Goal: Task Accomplishment & Management: Manage account settings

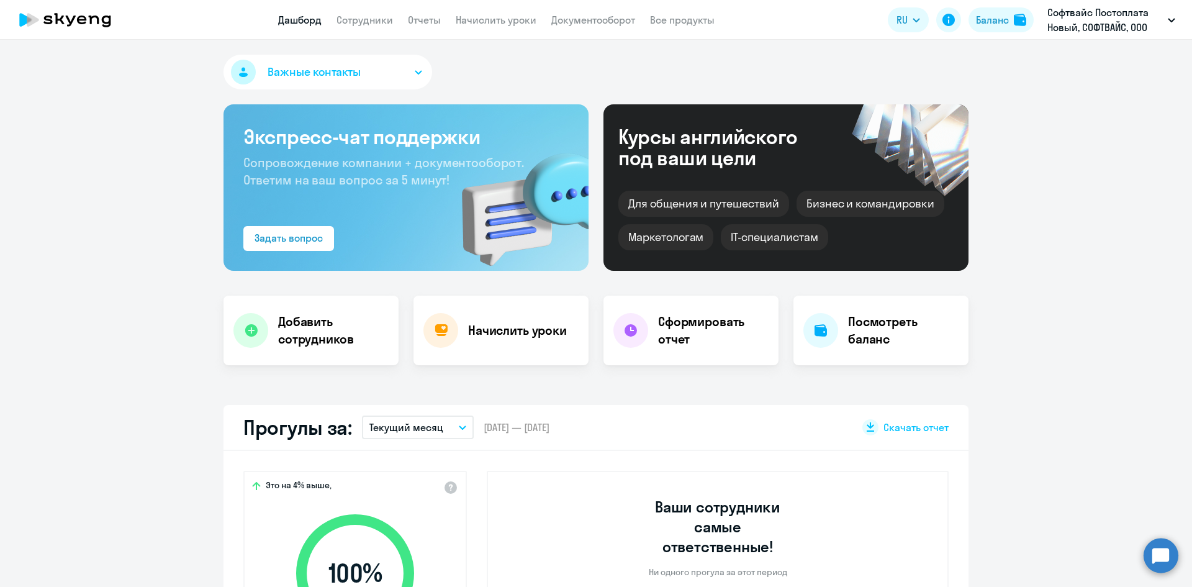
select select "30"
click at [375, 21] on link "Сотрудники" at bounding box center [365, 20] width 57 height 12
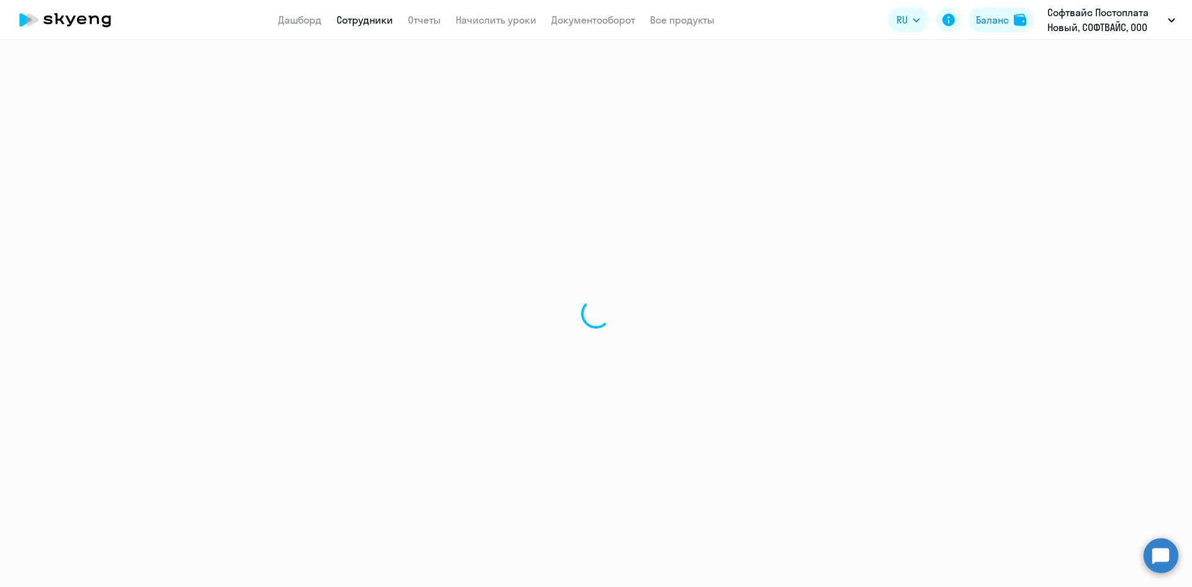
select select "30"
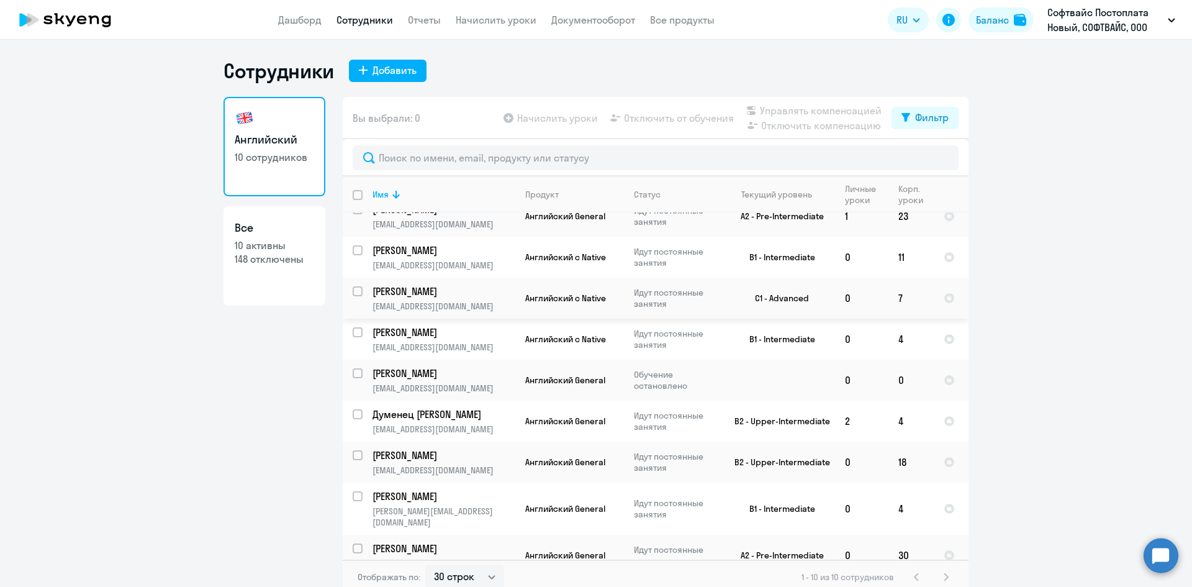
scroll to position [63, 0]
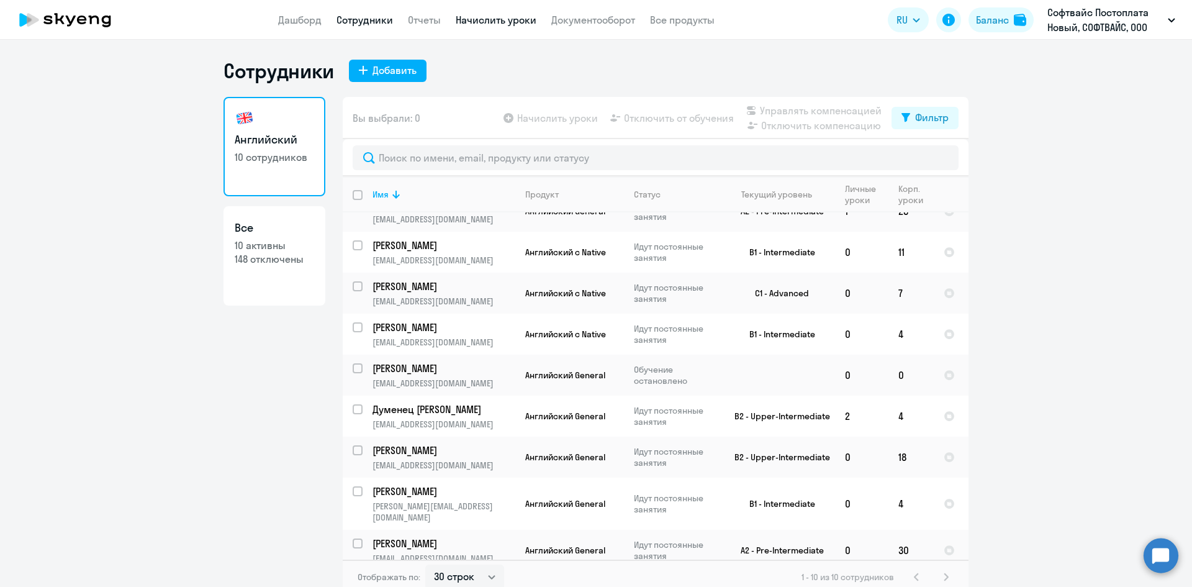
click at [496, 22] on link "Начислить уроки" at bounding box center [496, 20] width 81 height 12
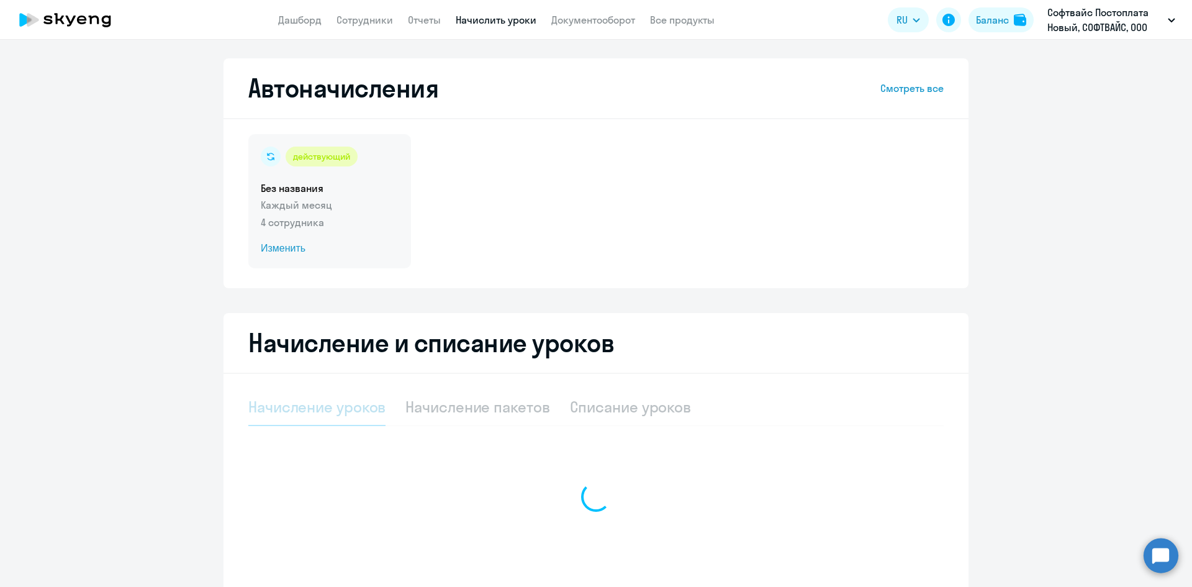
select select "10"
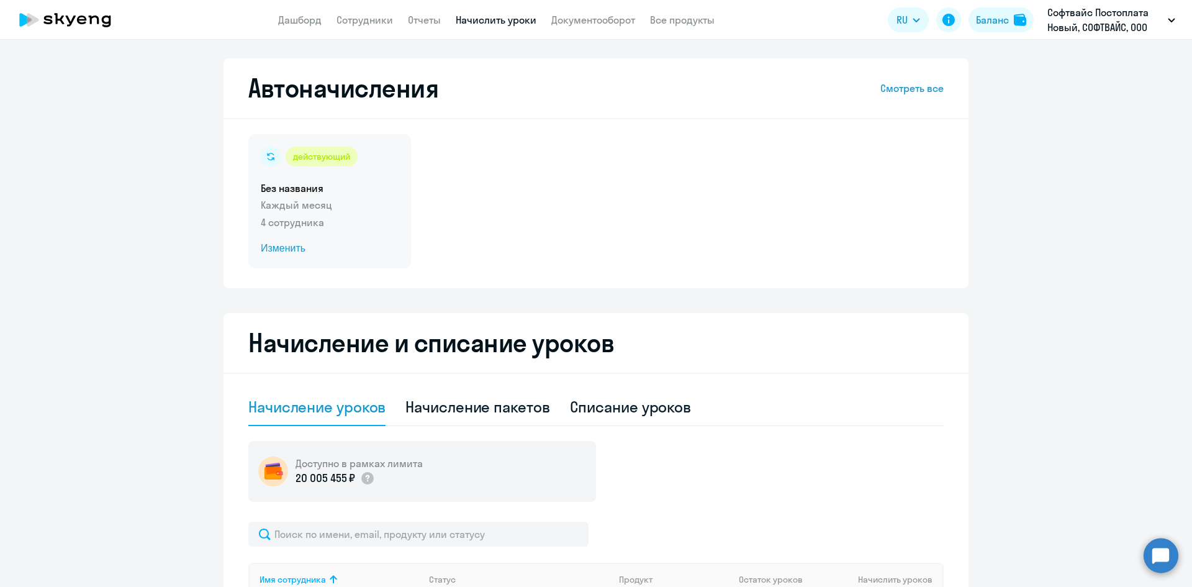
click at [330, 189] on h5 "Без названия" at bounding box center [330, 188] width 138 height 14
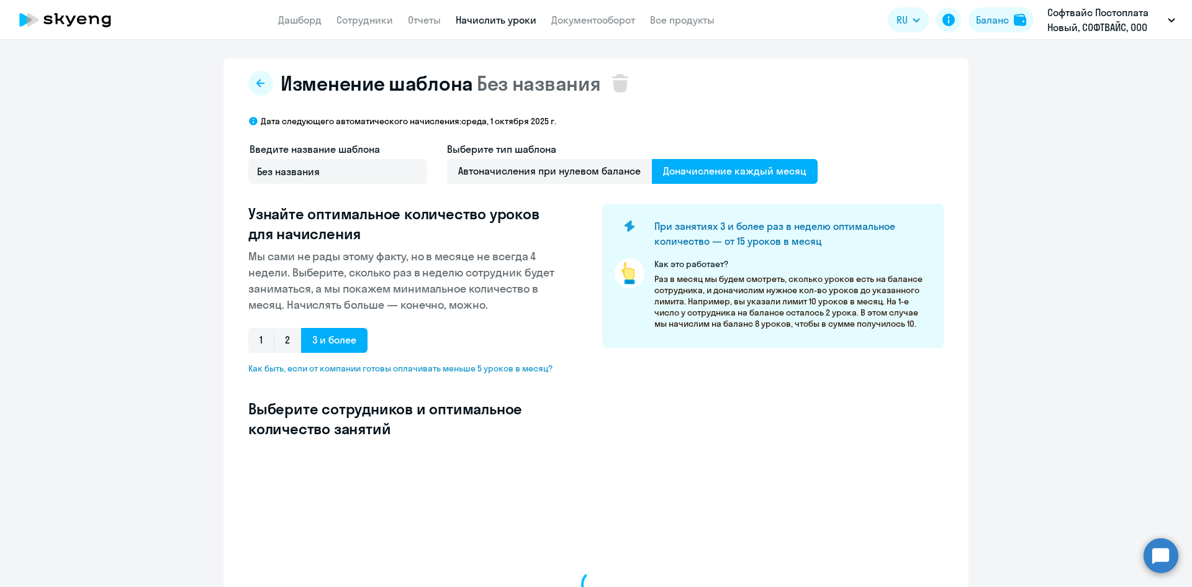
select select "10"
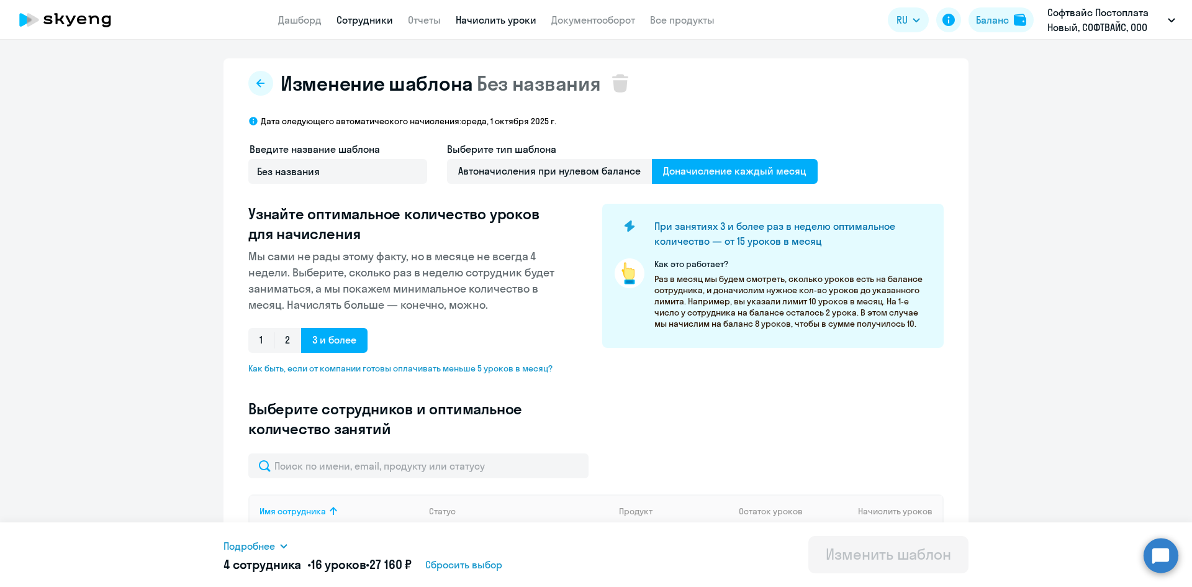
click at [373, 17] on link "Сотрудники" at bounding box center [365, 20] width 57 height 12
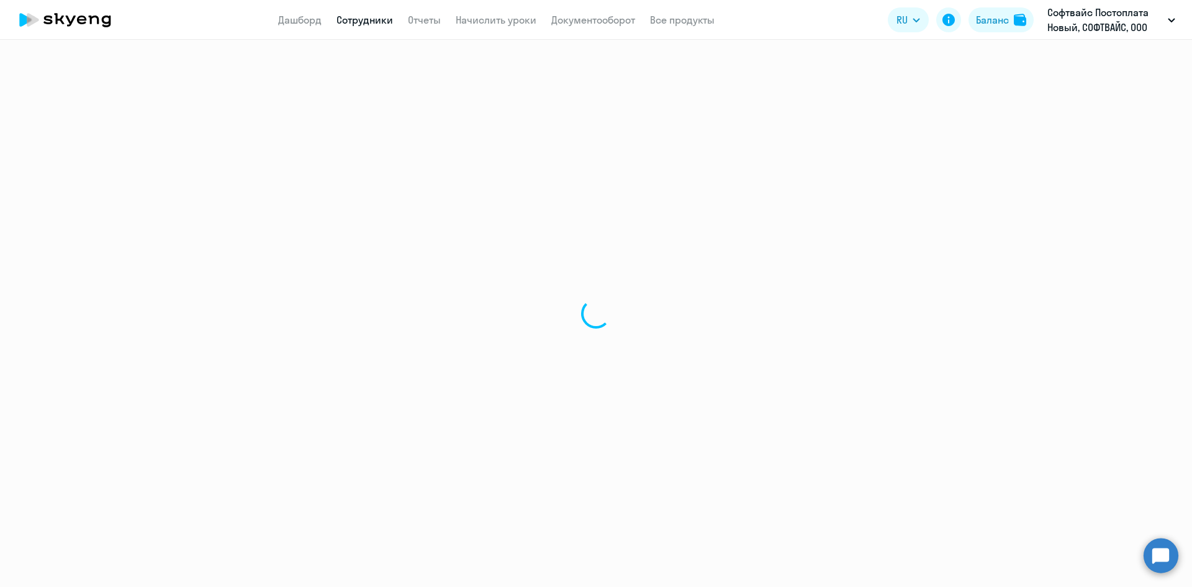
select select "30"
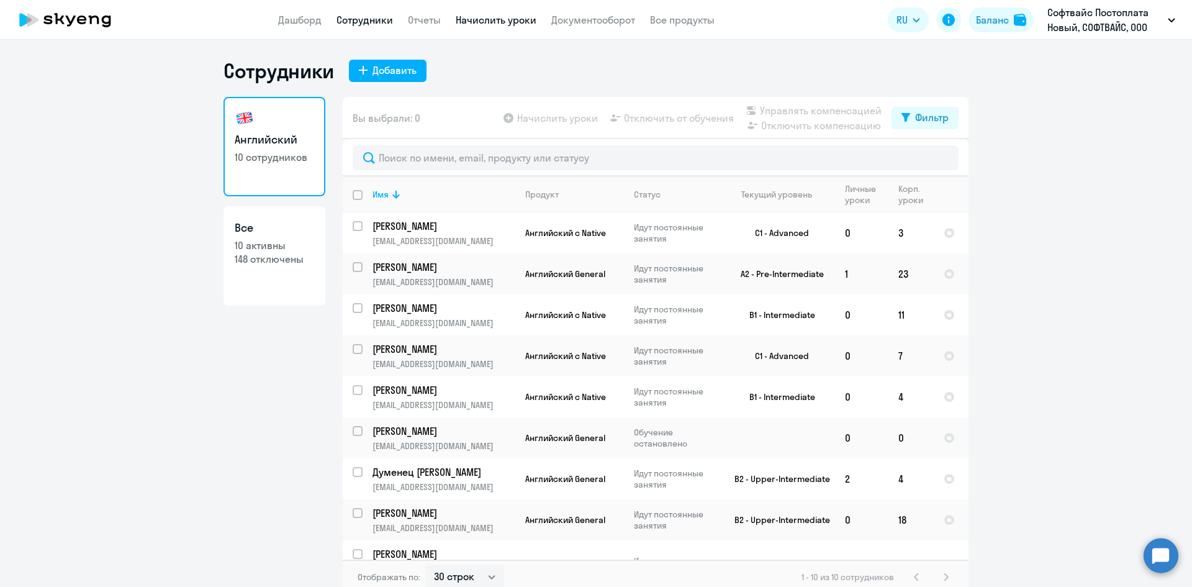
click at [488, 21] on link "Начислить уроки" at bounding box center [496, 20] width 81 height 12
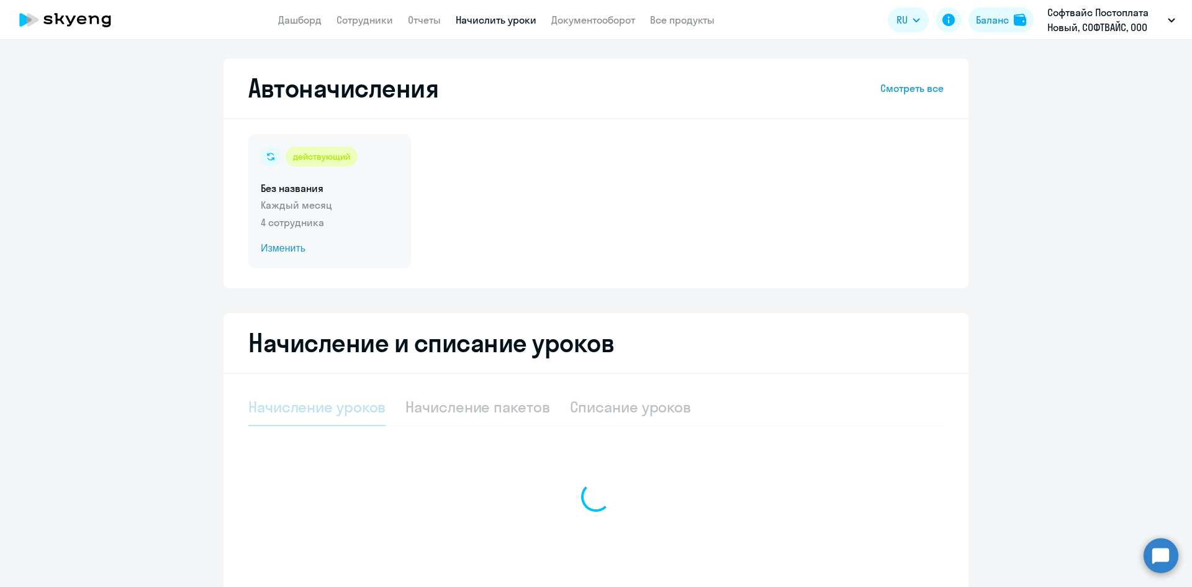
select select "10"
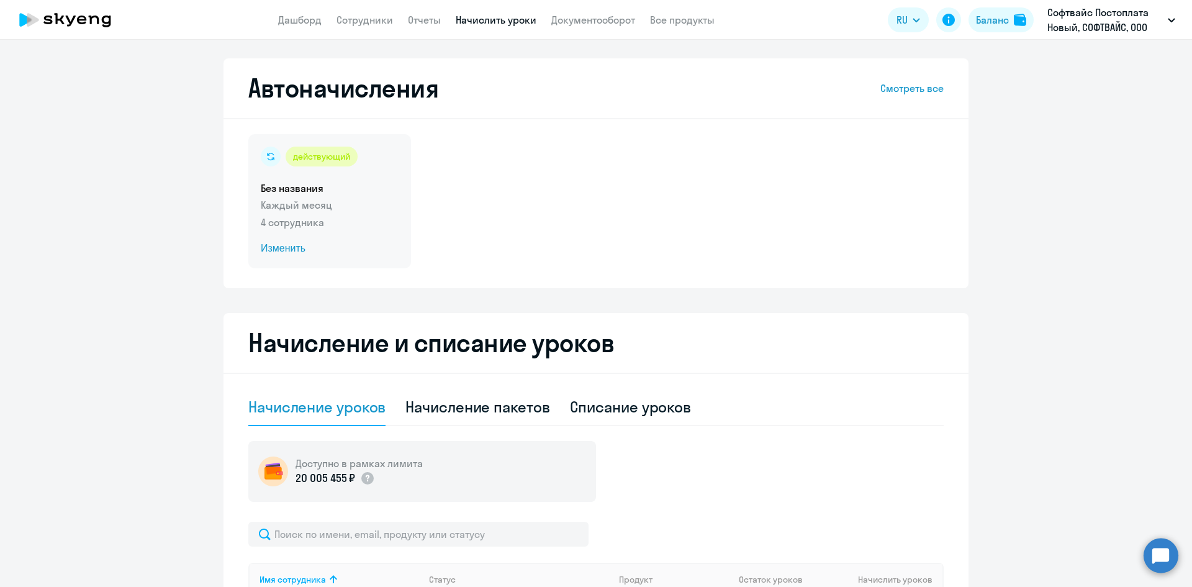
click at [386, 184] on h5 "Без названия" at bounding box center [330, 188] width 138 height 14
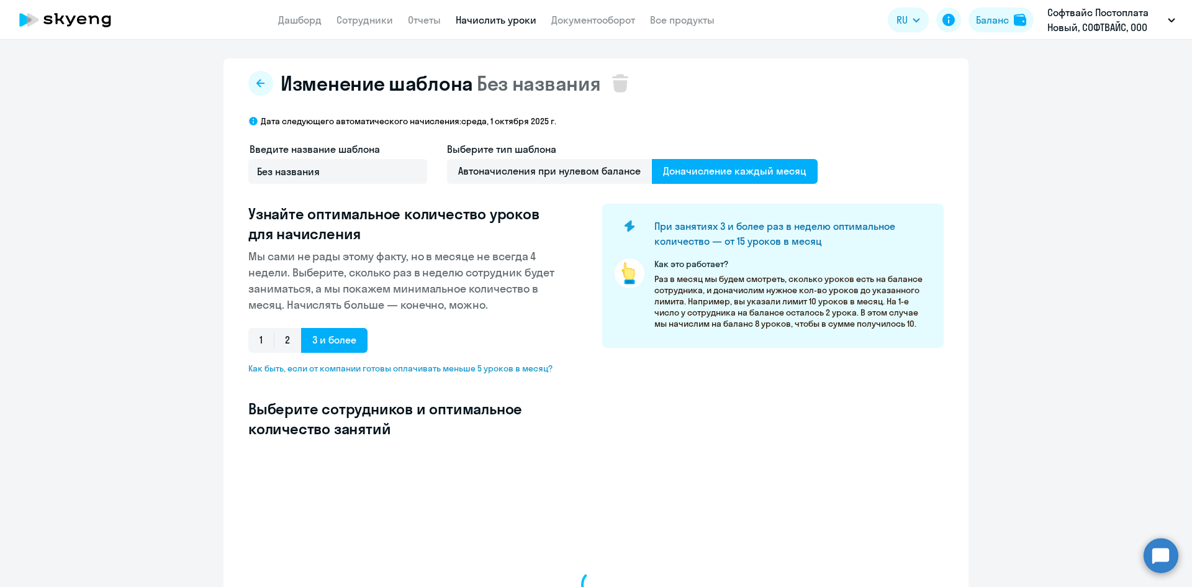
select select "10"
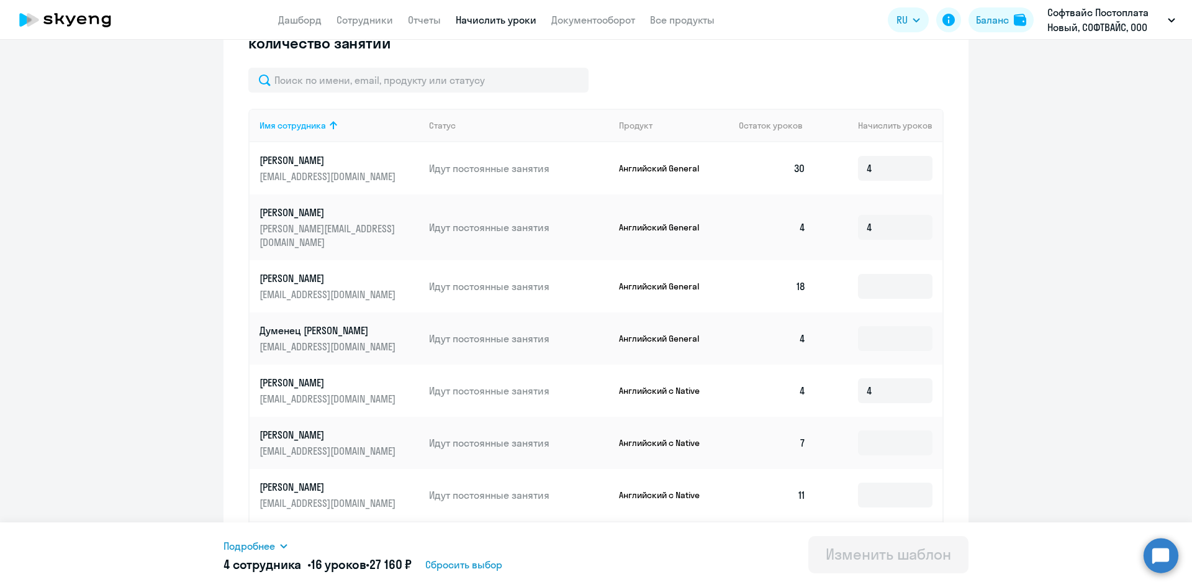
scroll to position [385, 0]
click at [876, 383] on input "4" at bounding box center [895, 391] width 75 height 25
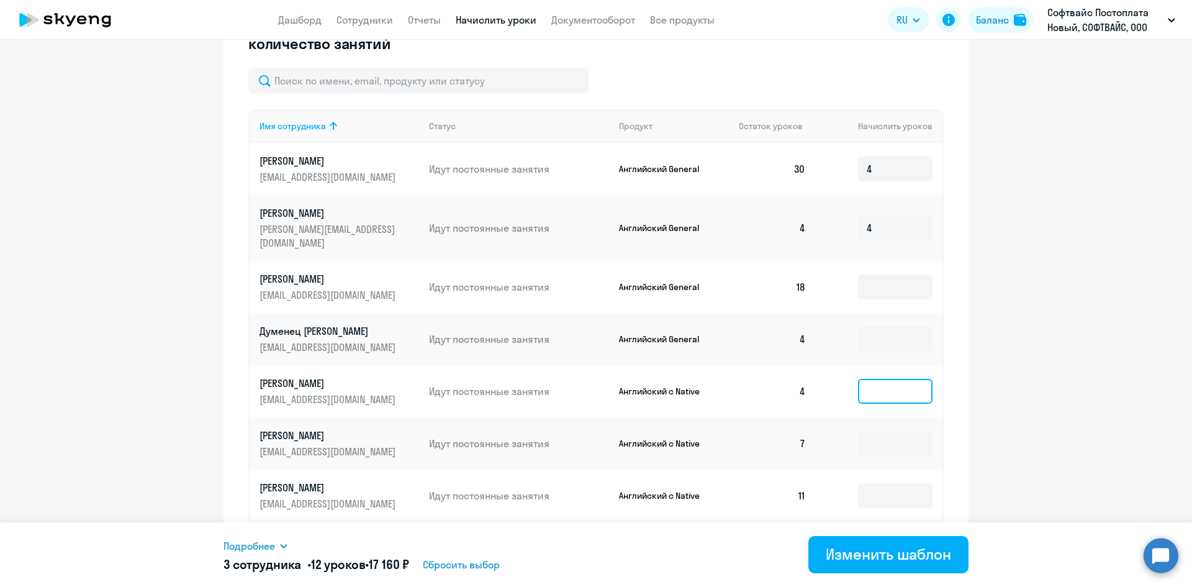
type input "0"
click at [866, 560] on div "Изменить шаблон" at bounding box center [888, 554] width 125 height 20
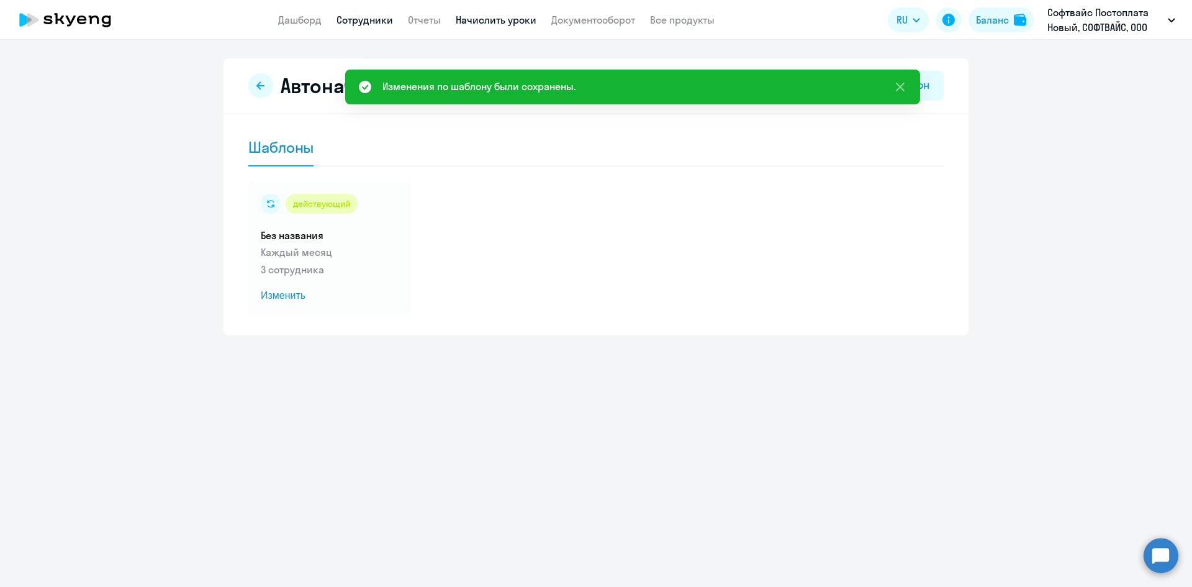
click at [378, 22] on link "Сотрудники" at bounding box center [365, 20] width 57 height 12
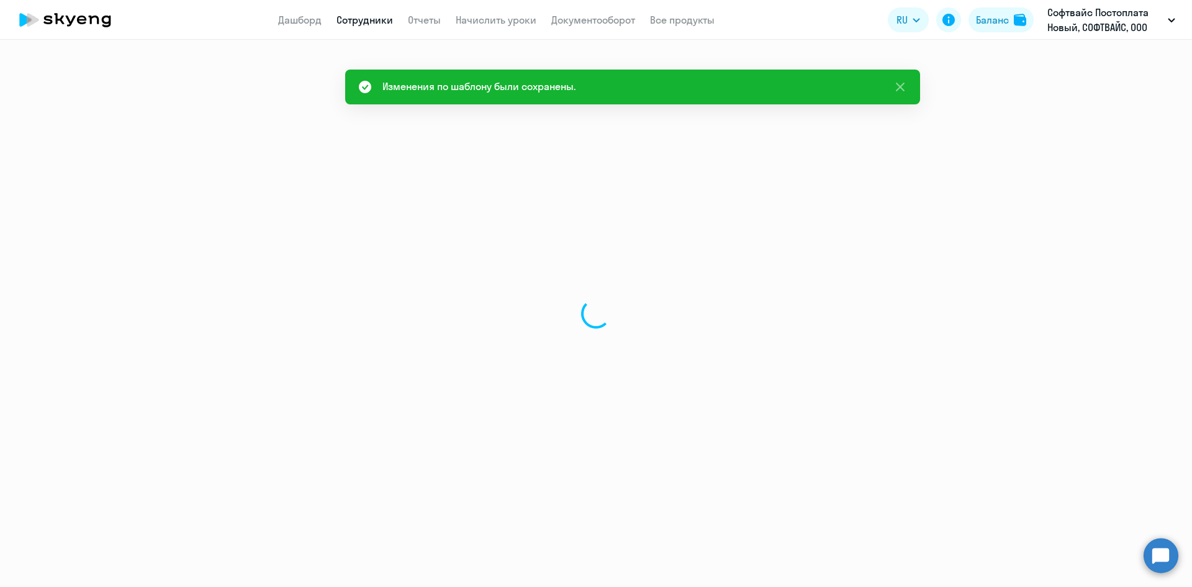
select select "30"
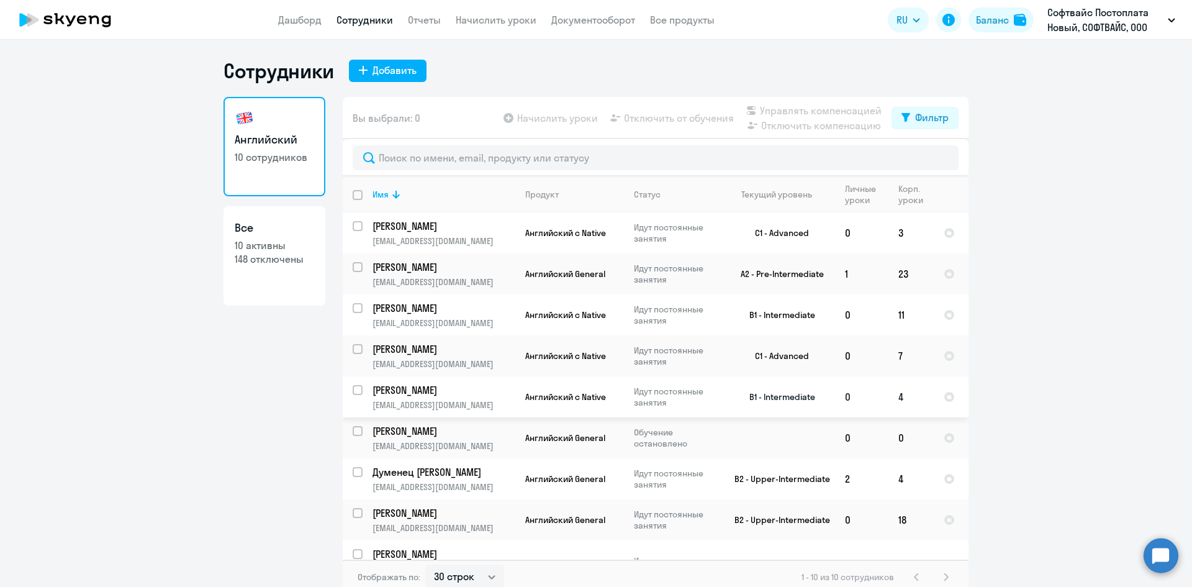
click at [421, 389] on p "[PERSON_NAME]" at bounding box center [443, 390] width 140 height 14
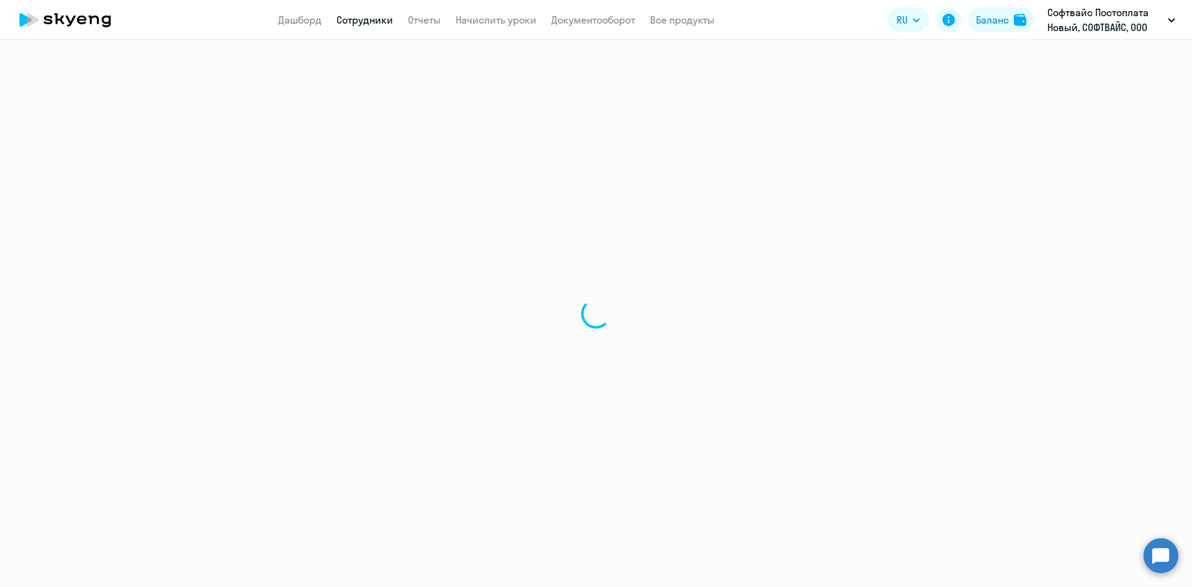
select select "english"
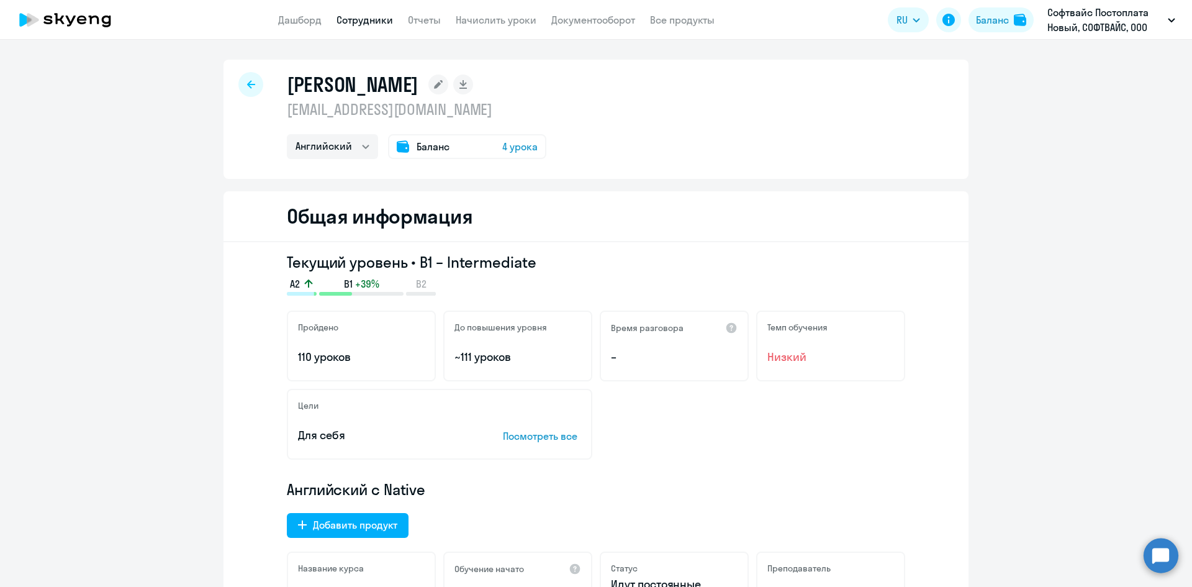
click at [495, 152] on div "Баланс 4 урока" at bounding box center [467, 146] width 158 height 25
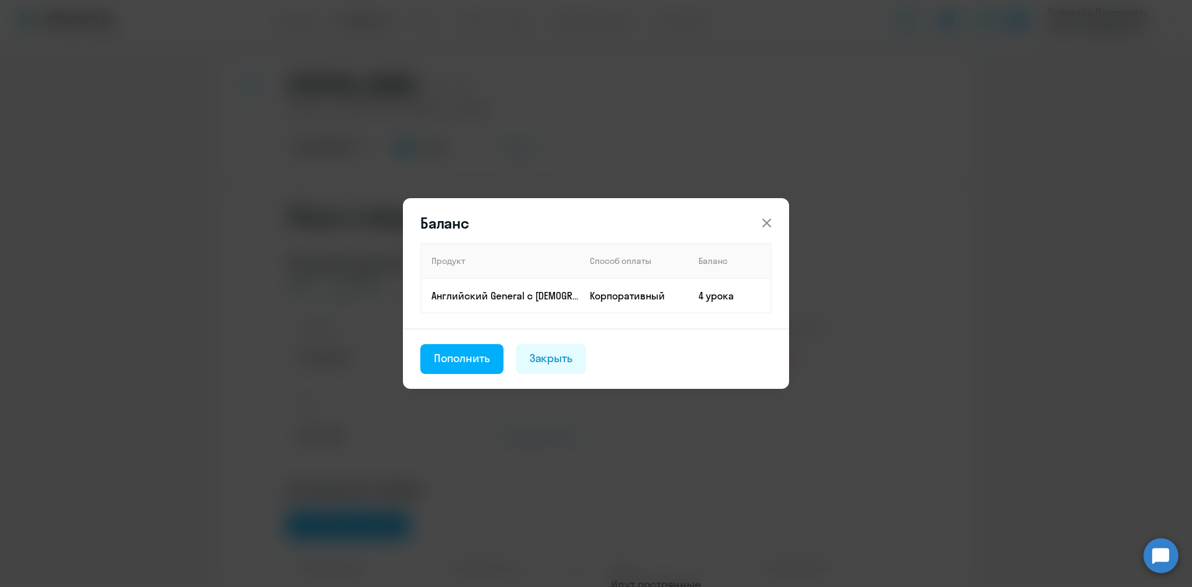
click at [768, 224] on icon at bounding box center [767, 223] width 9 height 9
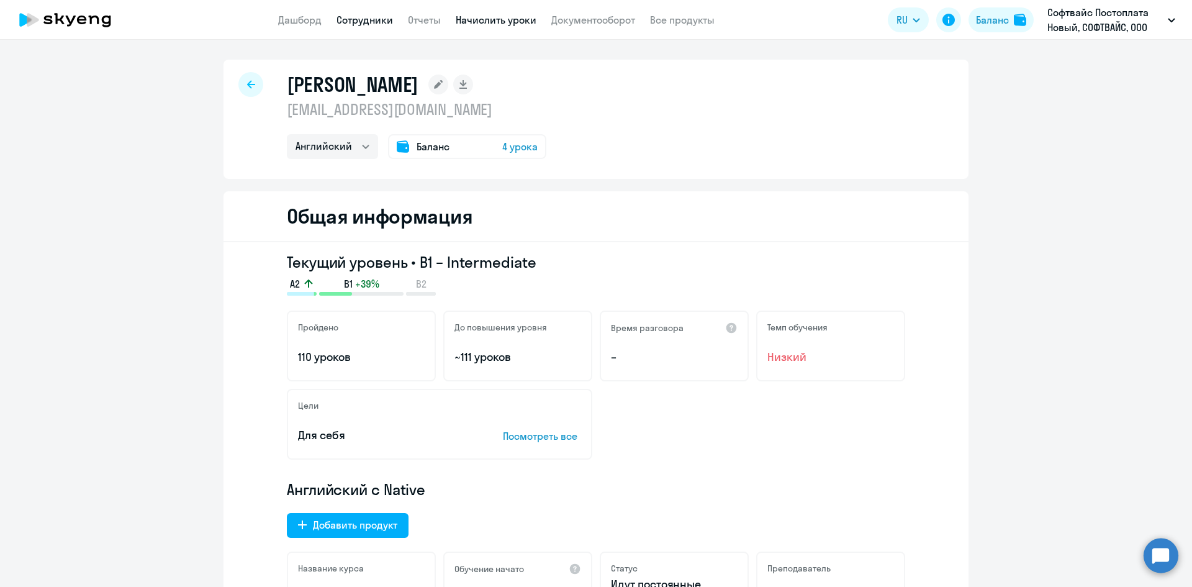
click at [465, 20] on link "Начислить уроки" at bounding box center [496, 20] width 81 height 12
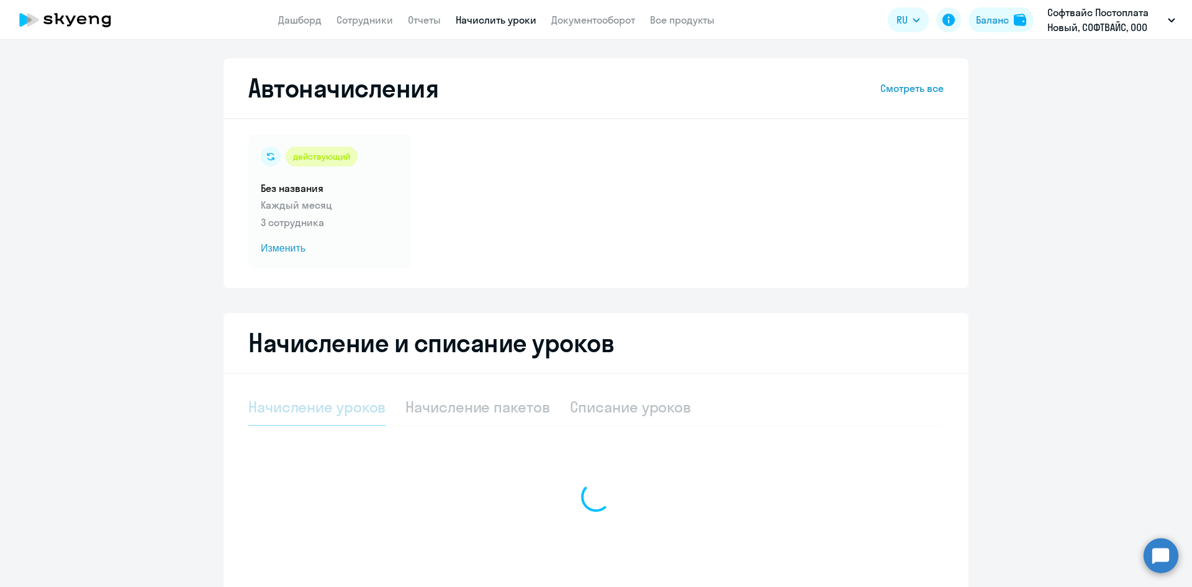
select select "10"
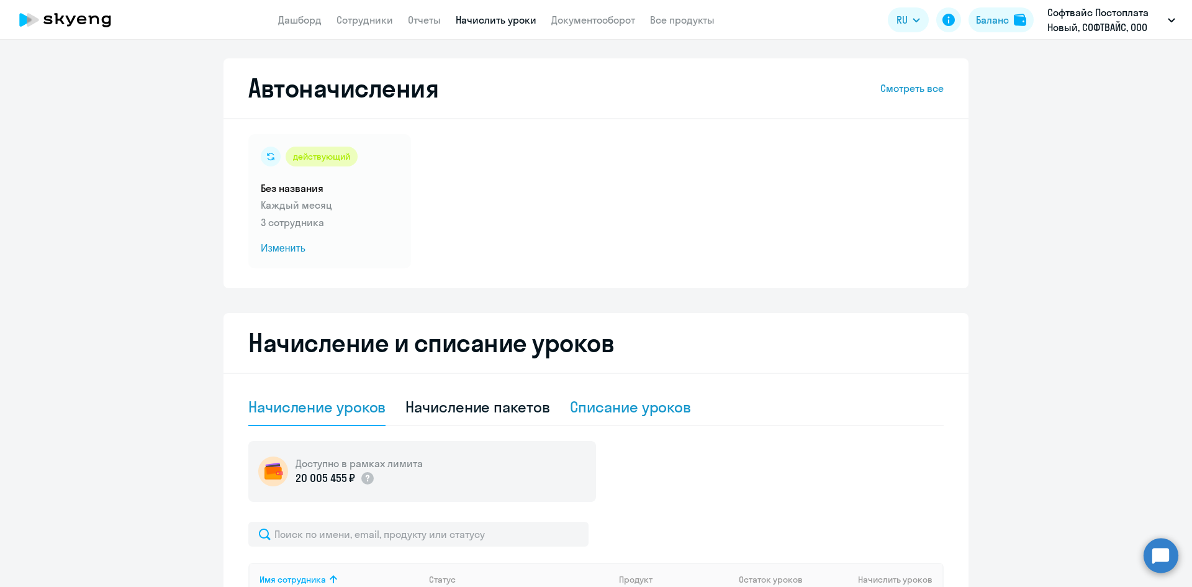
click at [570, 398] on div "Списание уроков" at bounding box center [631, 407] width 122 height 20
select select "10"
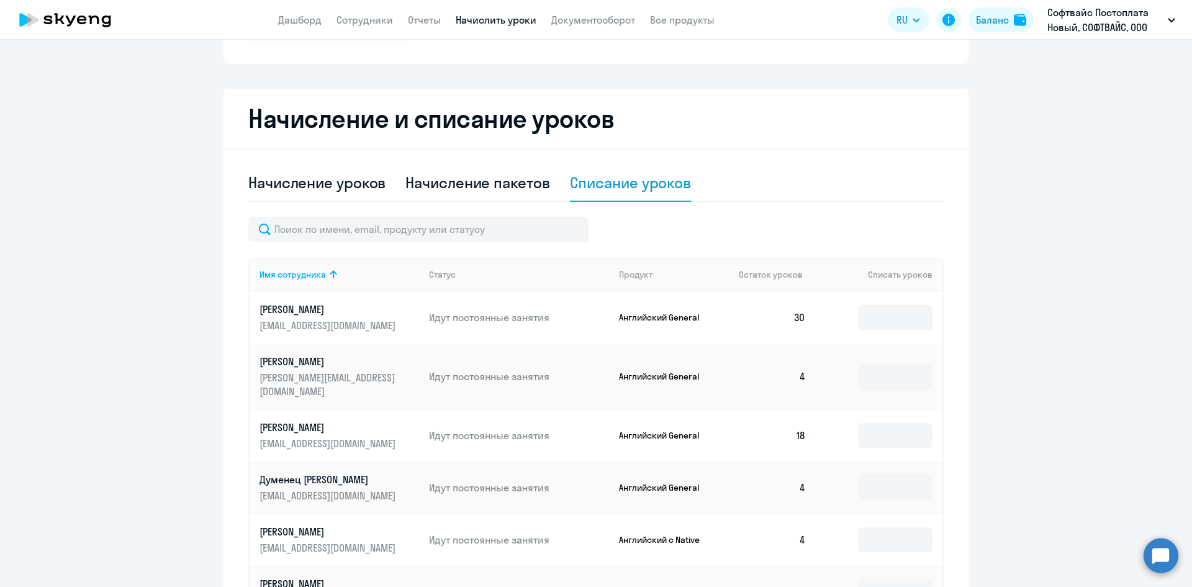
scroll to position [437, 0]
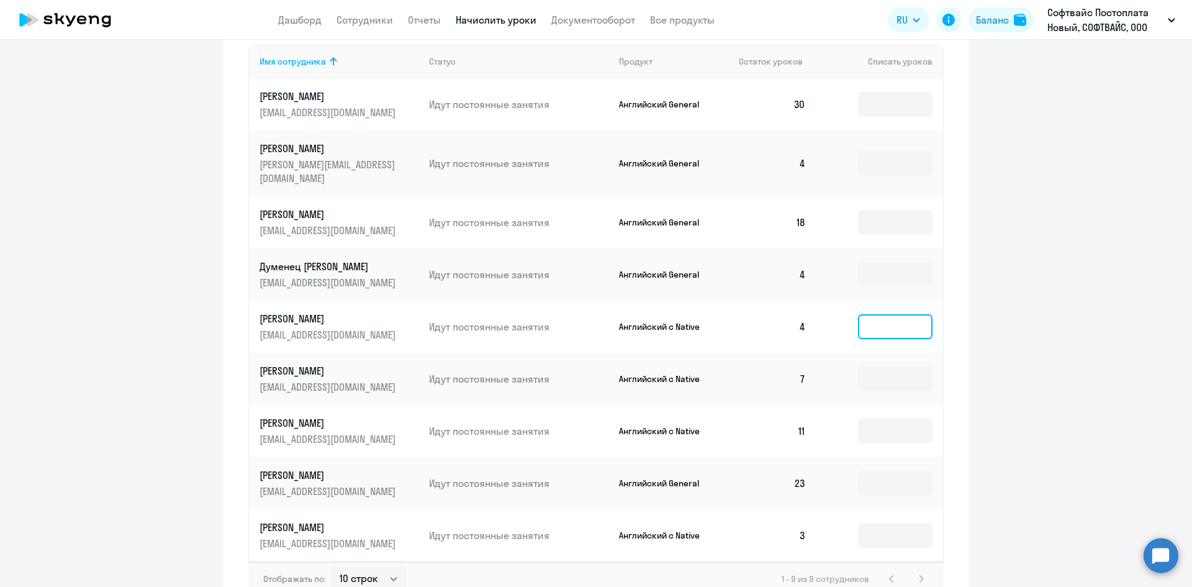
click at [879, 314] on input at bounding box center [895, 326] width 75 height 25
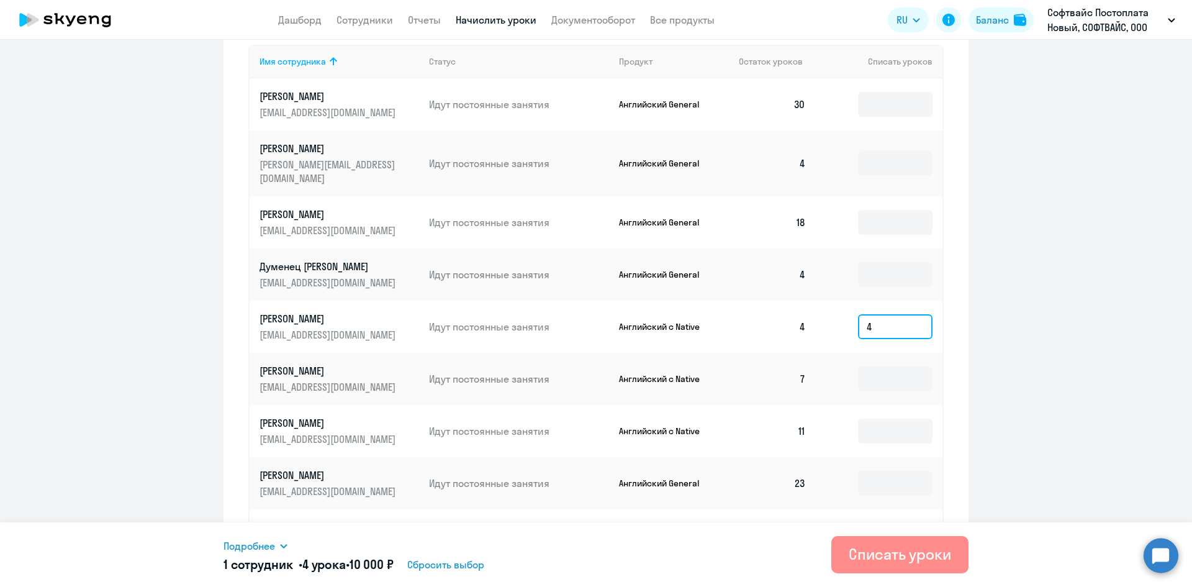
type input "4"
click at [838, 548] on button "Списать уроки" at bounding box center [900, 554] width 137 height 37
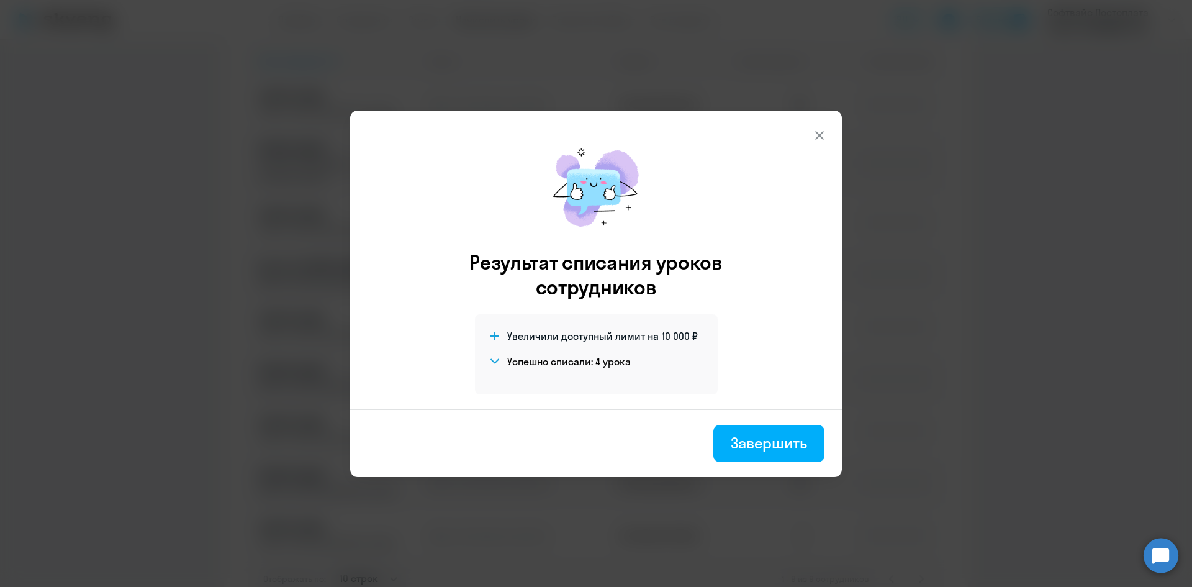
click at [821, 138] on icon at bounding box center [819, 135] width 15 height 15
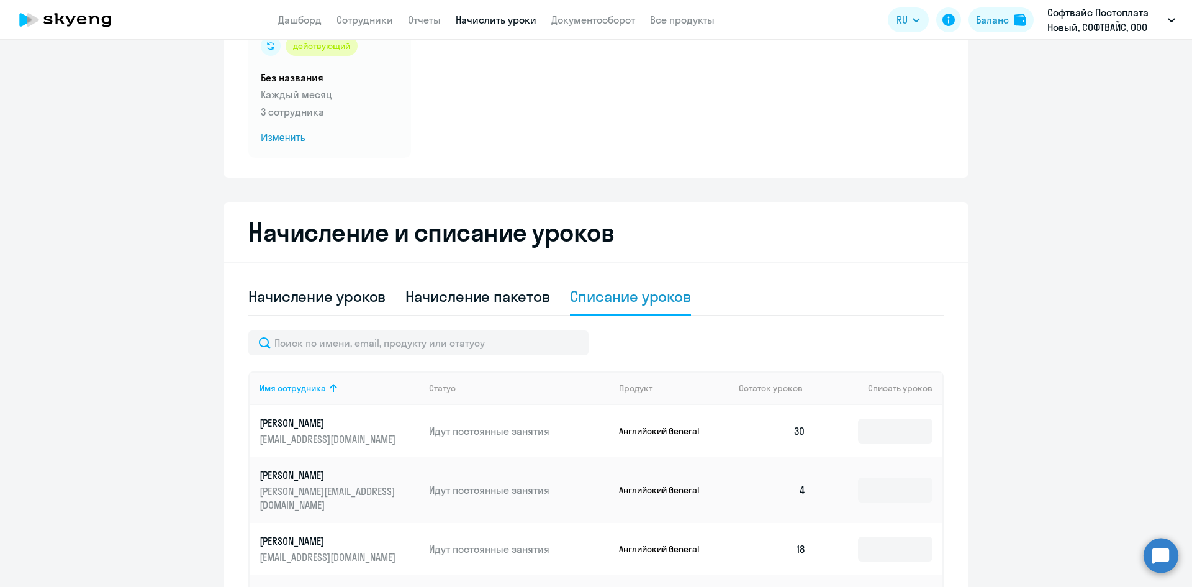
scroll to position [0, 0]
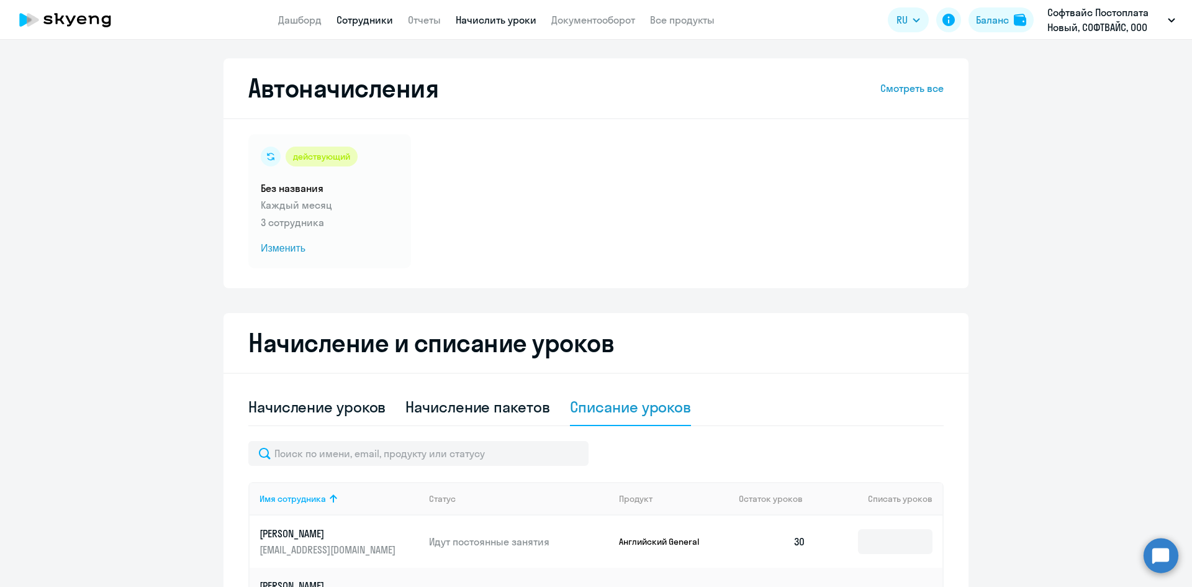
click at [379, 16] on link "Сотрудники" at bounding box center [365, 20] width 57 height 12
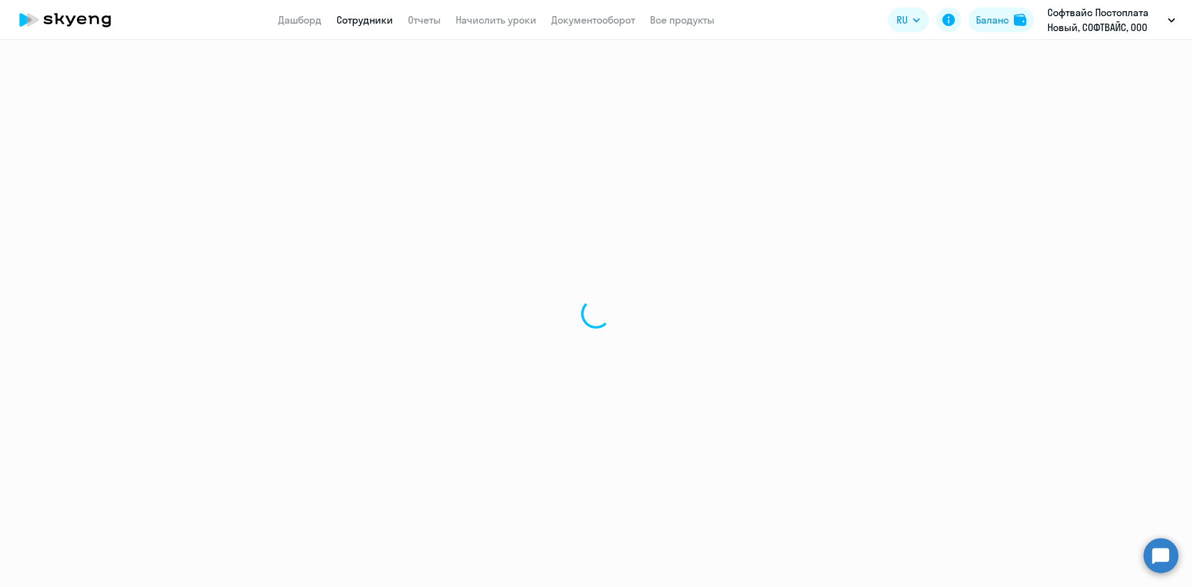
select select "30"
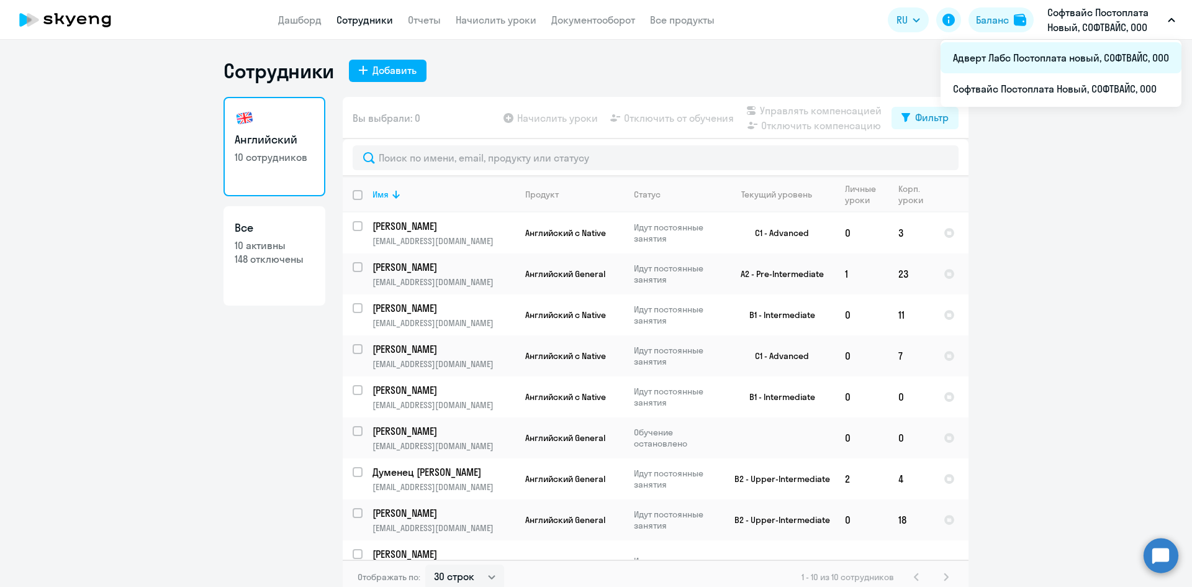
click at [1041, 65] on li "Адверт Лабс Постоплата новый, СОФТВАЙС, ООО" at bounding box center [1061, 57] width 241 height 31
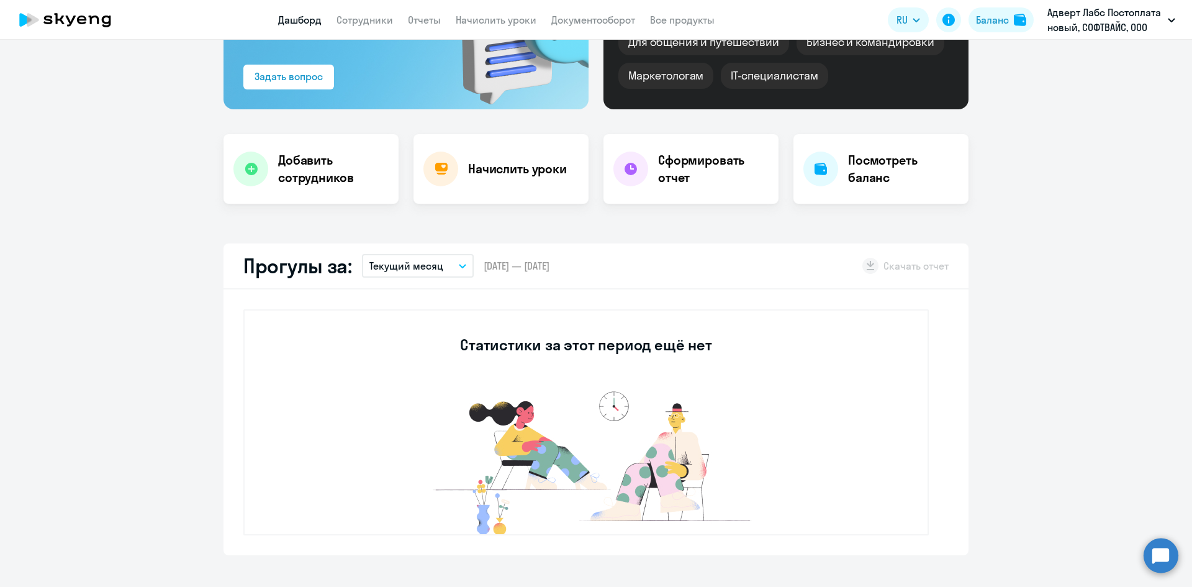
scroll to position [161, 0]
select select "30"
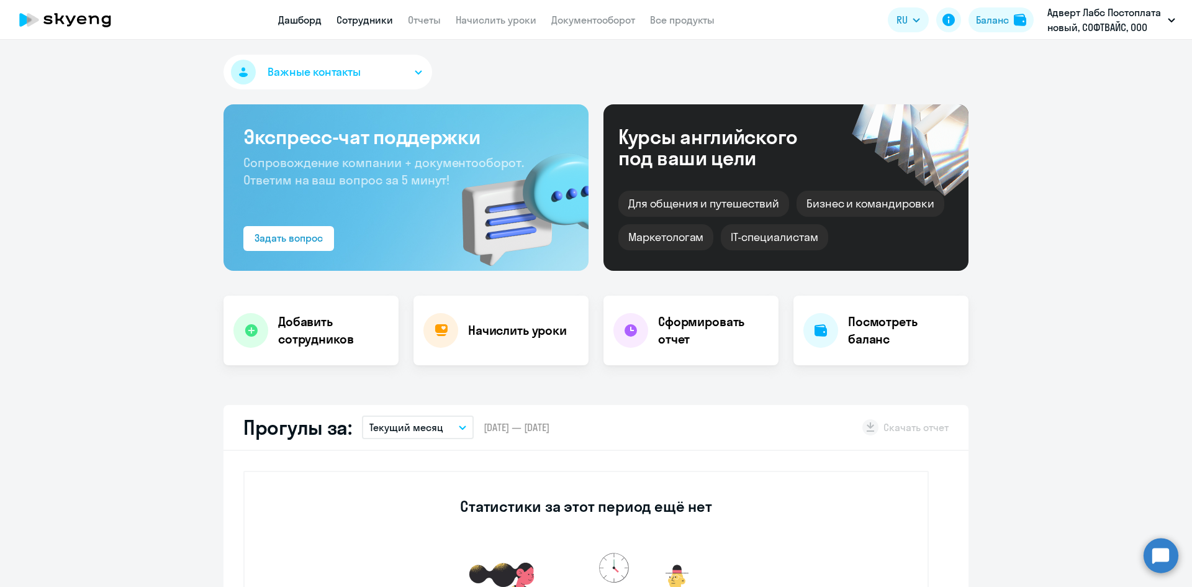
click at [368, 19] on link "Сотрудники" at bounding box center [365, 20] width 57 height 12
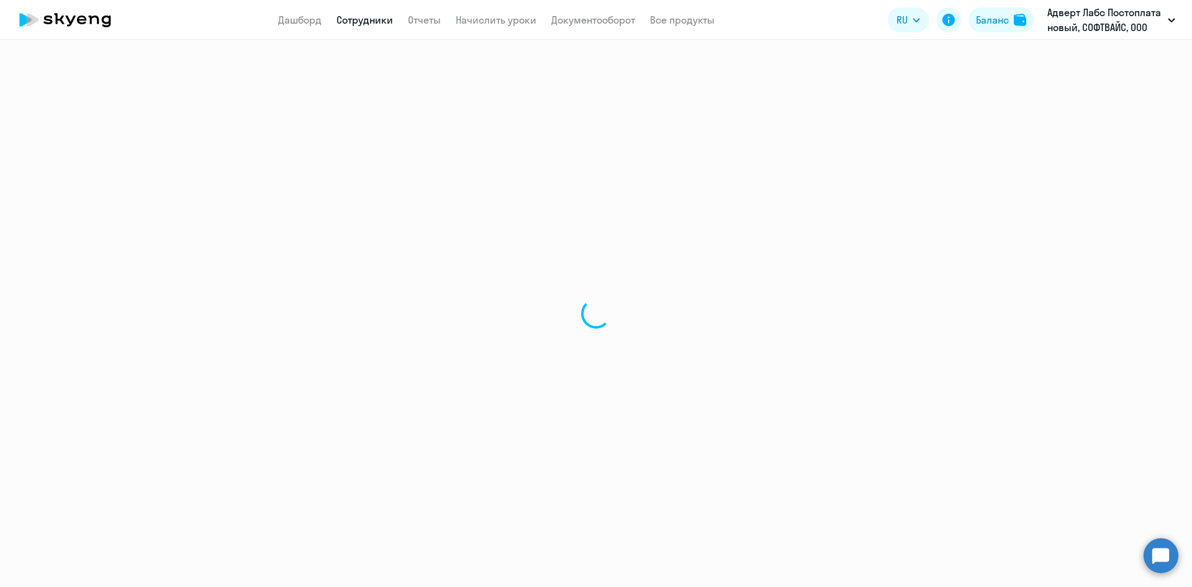
select select "30"
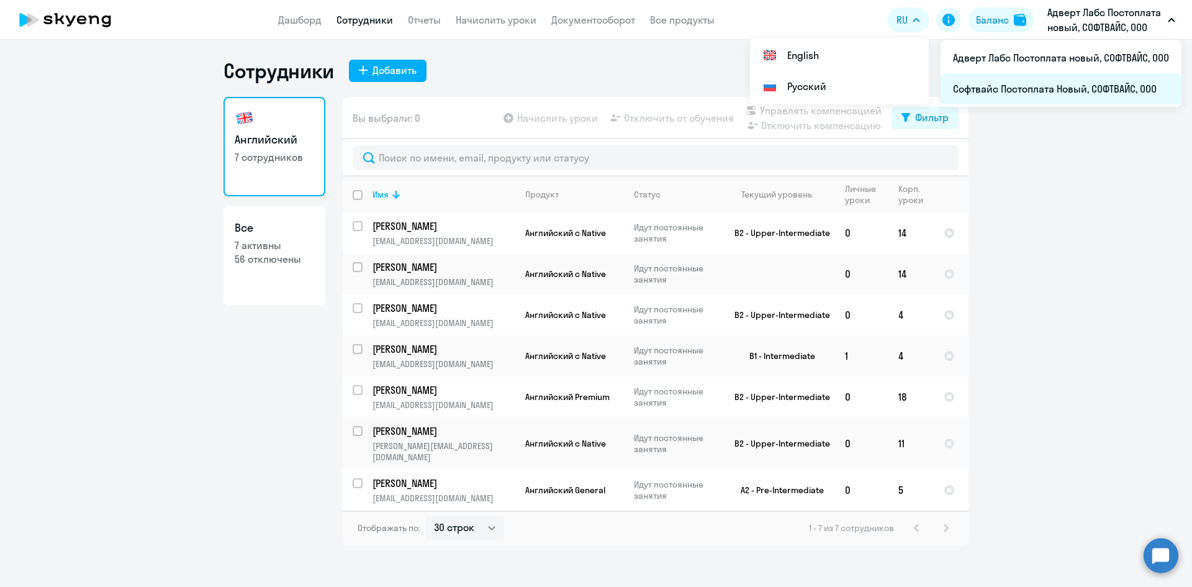
click at [1017, 85] on li "Софтвайс Постоплата Новый, СОФТВАЙС, ООО" at bounding box center [1061, 88] width 241 height 31
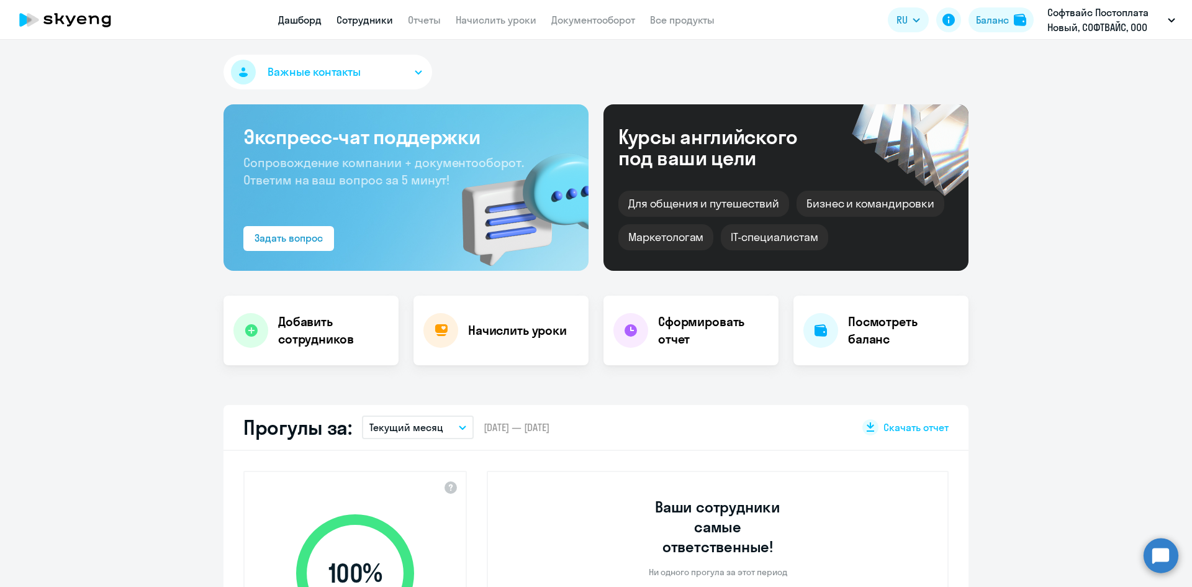
click at [372, 20] on link "Сотрудники" at bounding box center [365, 20] width 57 height 12
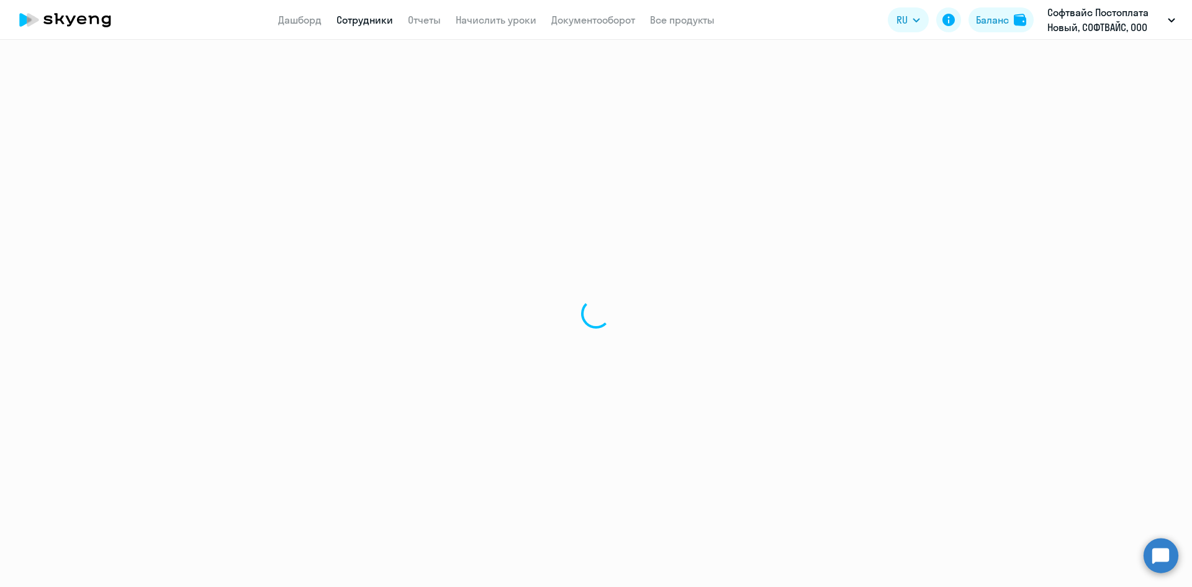
select select "30"
